Goal: Task Accomplishment & Management: Use online tool/utility

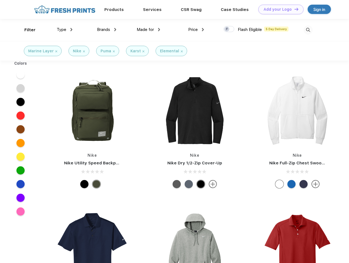
scroll to position [0, 0]
click at [279, 9] on link "Add your Logo Design Tool" at bounding box center [281, 10] width 45 height 10
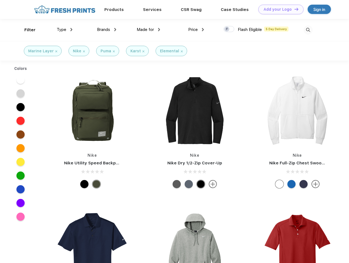
click at [0, 0] on div "Design Tool" at bounding box center [0, 0] width 0 height 0
click at [294, 9] on link "Add your Logo Design Tool" at bounding box center [281, 10] width 45 height 10
click at [26, 30] on div "Filter" at bounding box center [29, 30] width 11 height 6
click at [65, 30] on span "Type" at bounding box center [62, 29] width 10 height 5
click at [107, 30] on span "Brands" at bounding box center [103, 29] width 13 height 5
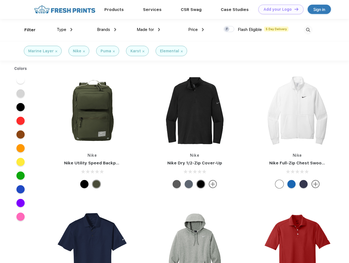
click at [149, 30] on span "Made for" at bounding box center [145, 29] width 17 height 5
click at [196, 30] on span "Price" at bounding box center [193, 29] width 10 height 5
click at [229, 29] on div at bounding box center [229, 29] width 11 height 6
click at [227, 29] on input "checkbox" at bounding box center [226, 28] width 4 height 4
click at [308, 30] on img at bounding box center [308, 29] width 9 height 9
